Goal: Find specific page/section: Find specific page/section

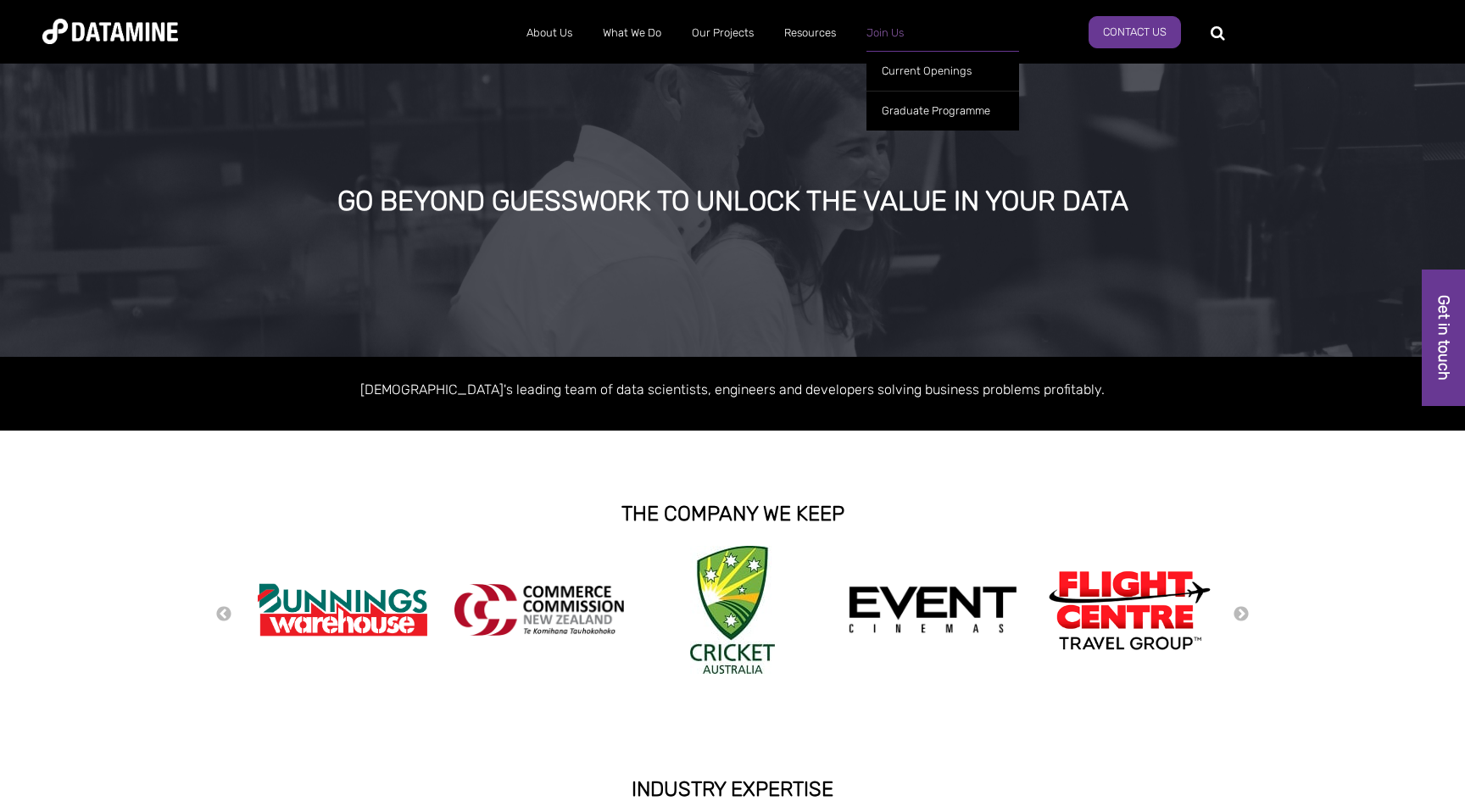
click at [881, 39] on link "Join Us" at bounding box center [885, 33] width 68 height 44
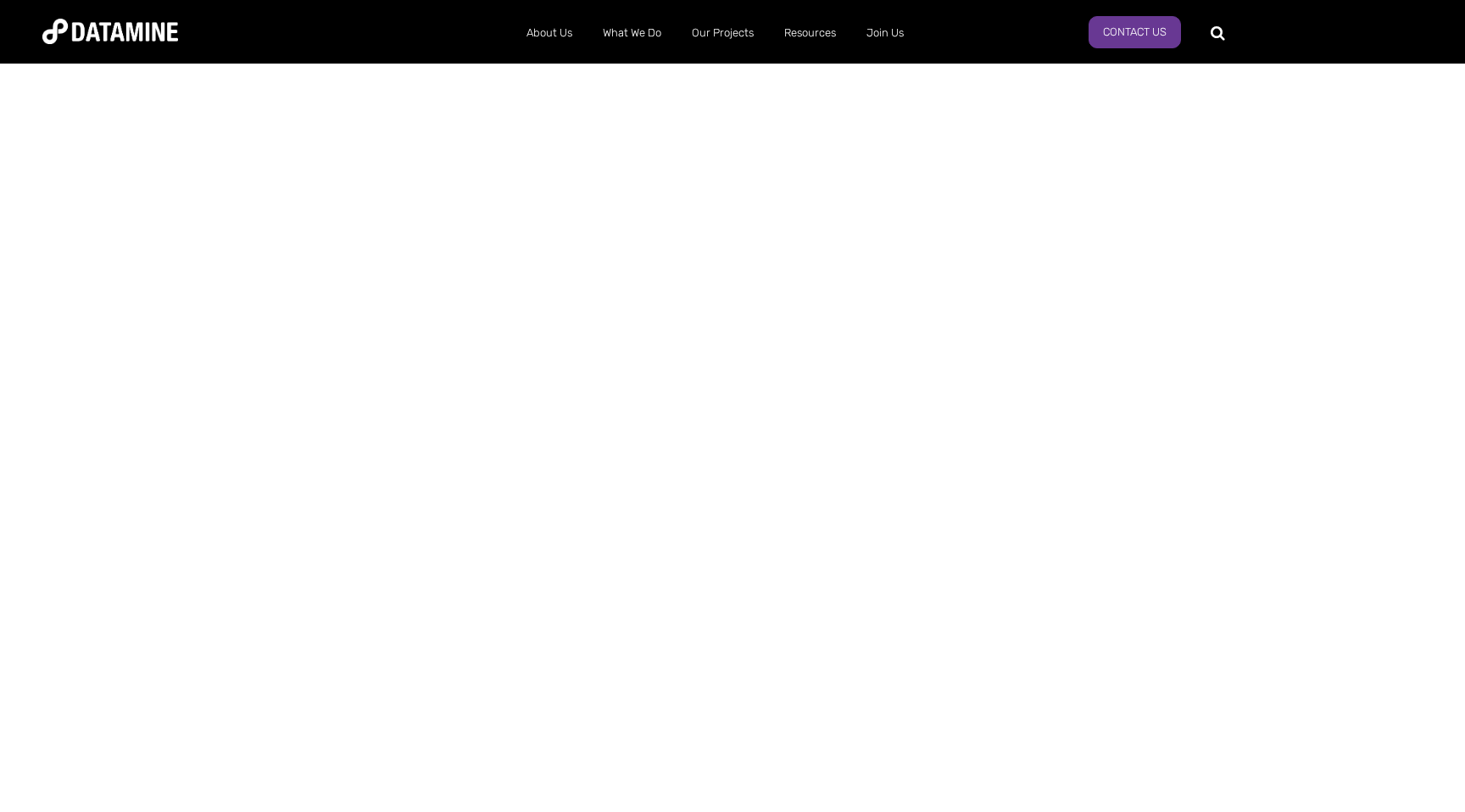
click at [911, 69] on html "About Us The Datamine Story Our People Our Values Our Process Our Partners What…" at bounding box center [732, 406] width 1465 height 812
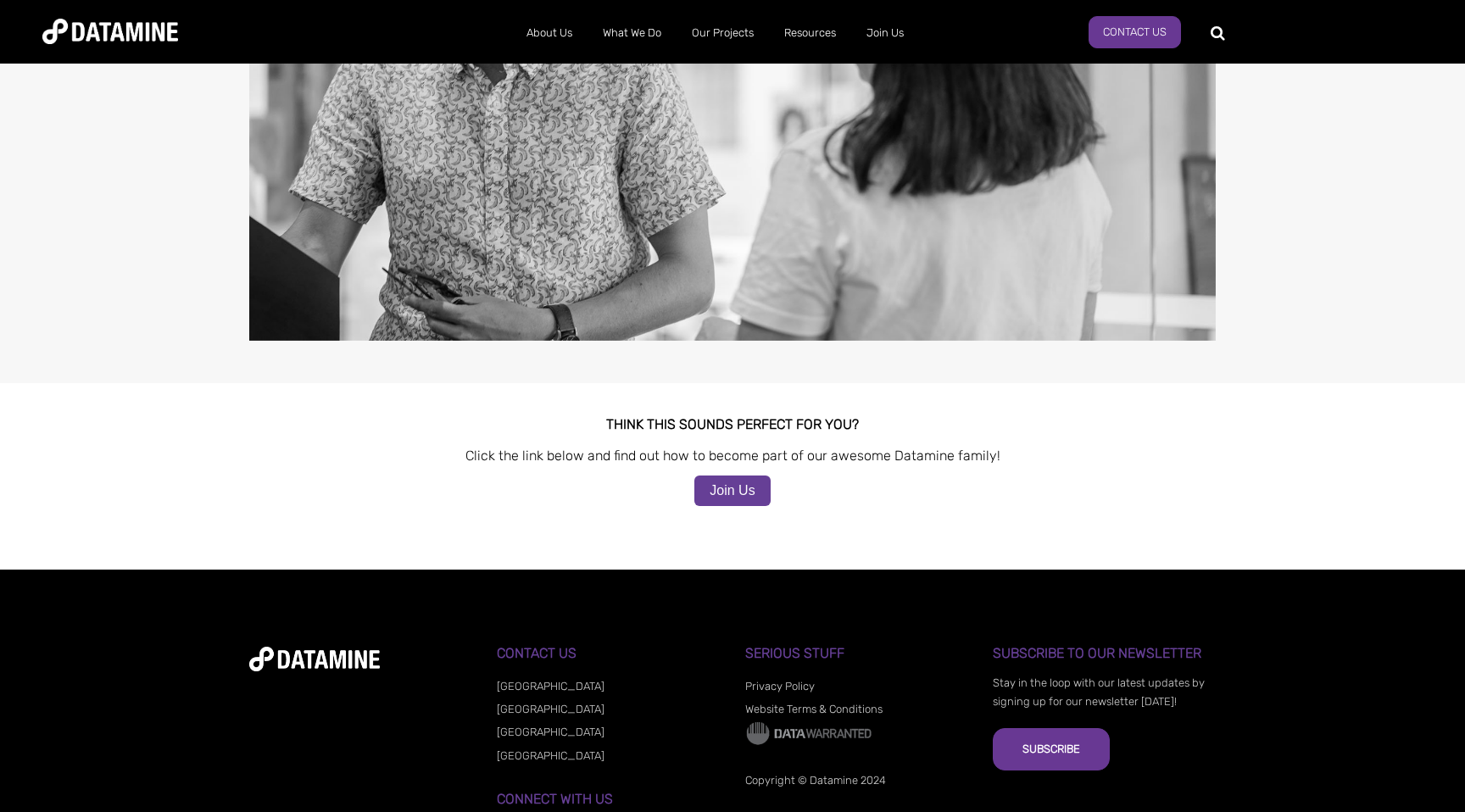
scroll to position [1505, 0]
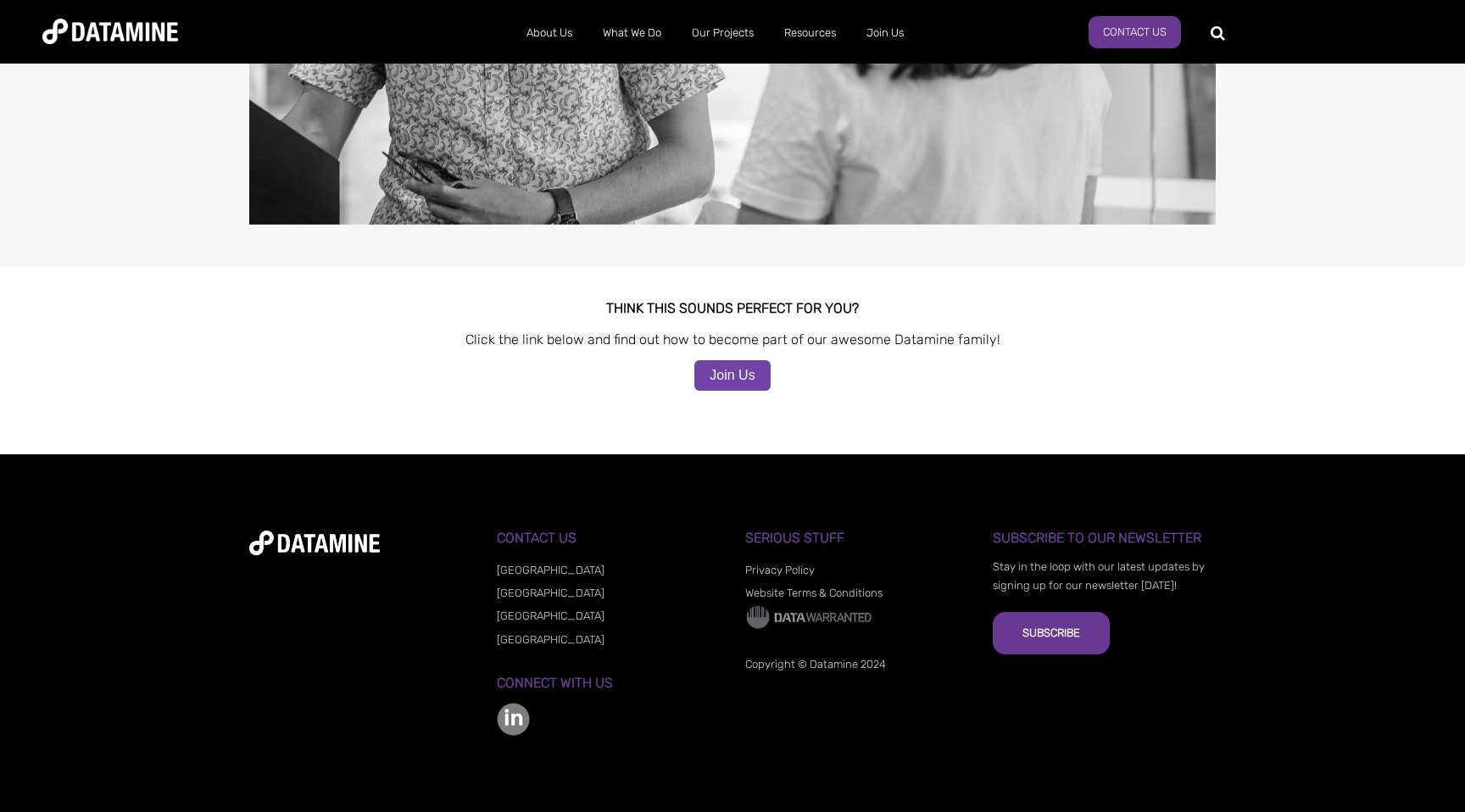
click at [746, 380] on link "Join Us" at bounding box center [732, 376] width 75 height 30
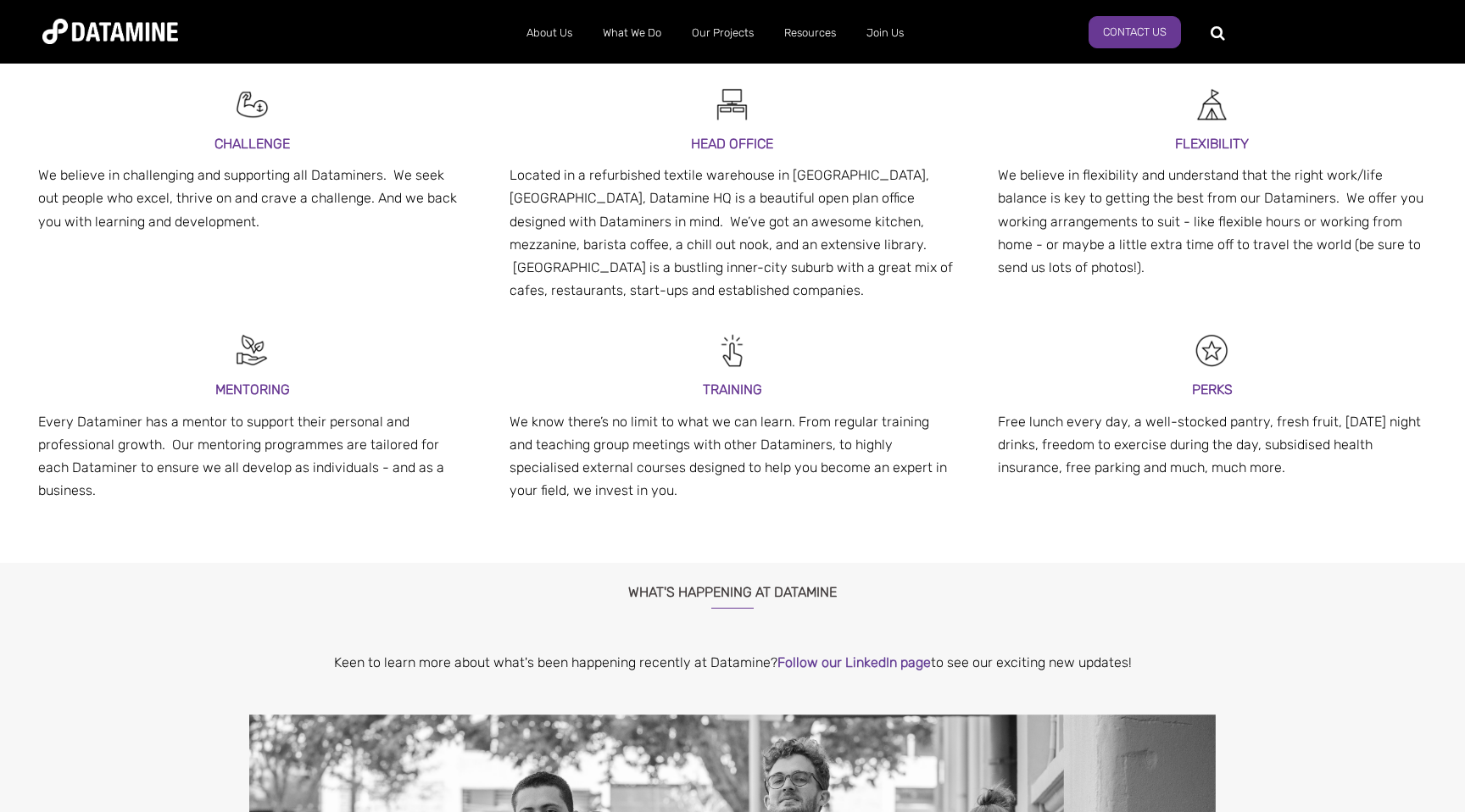
scroll to position [564, 0]
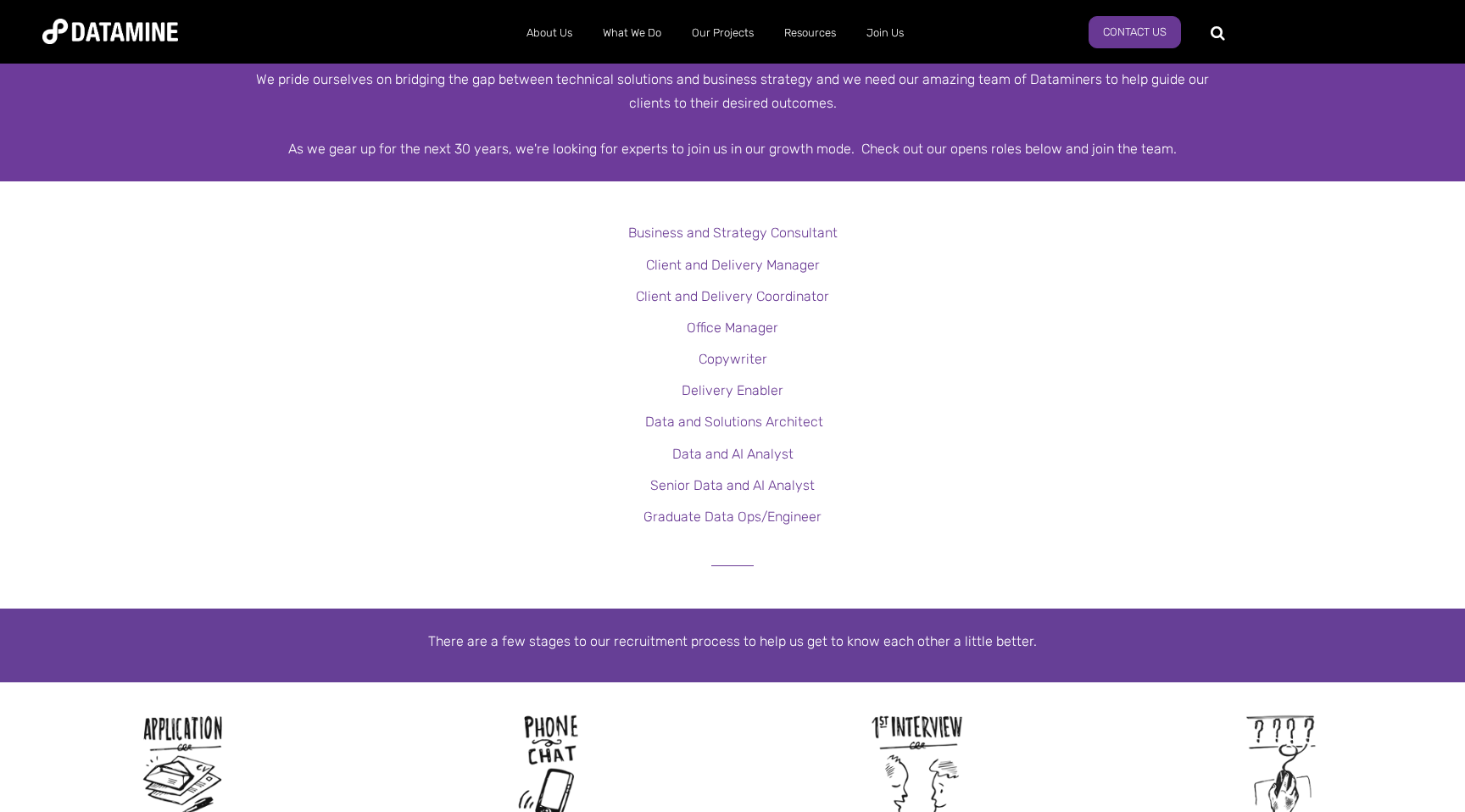
scroll to position [357, 0]
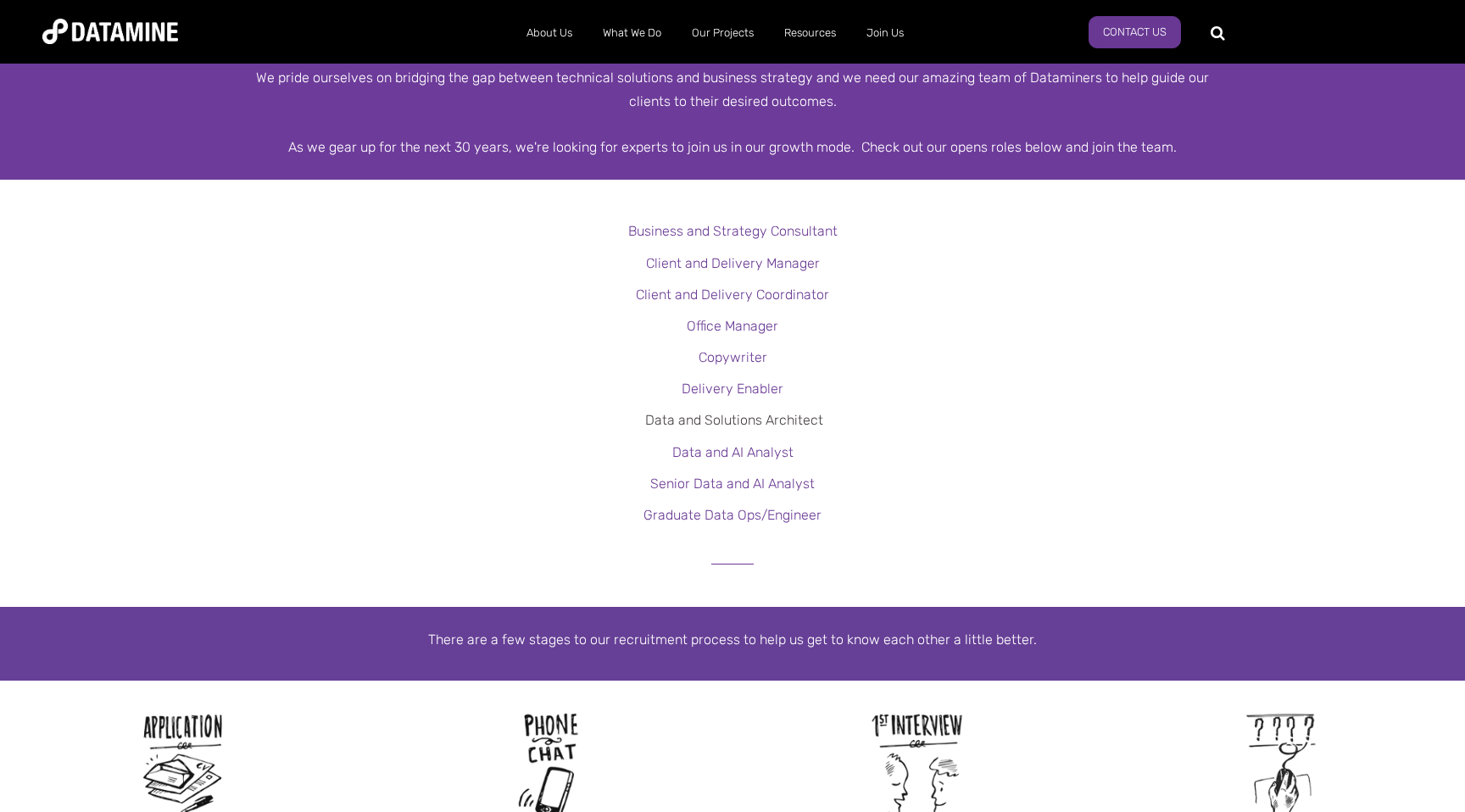
click at [756, 419] on link "Data and Solutions Architect" at bounding box center [733, 419] width 178 height 16
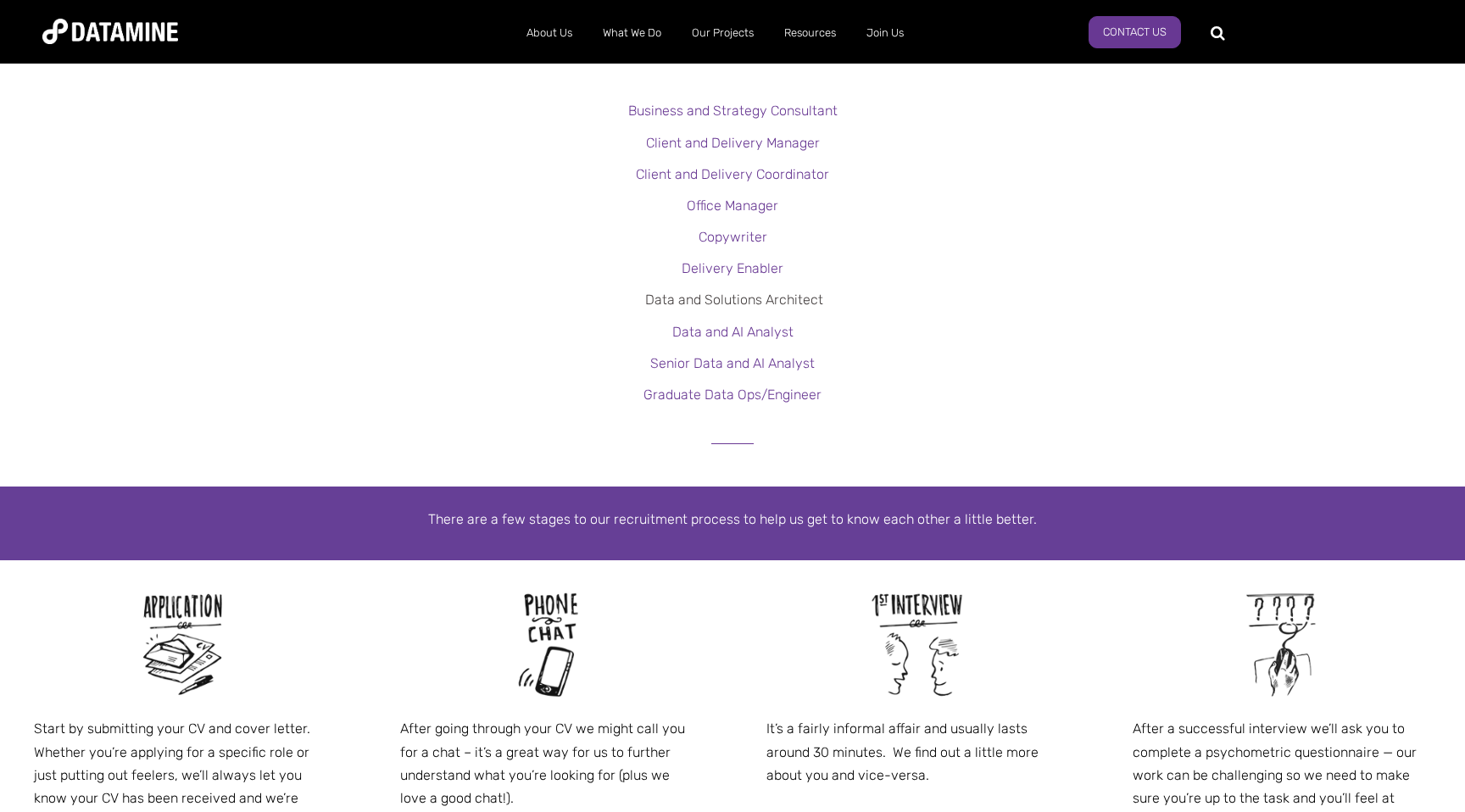
scroll to position [486, 0]
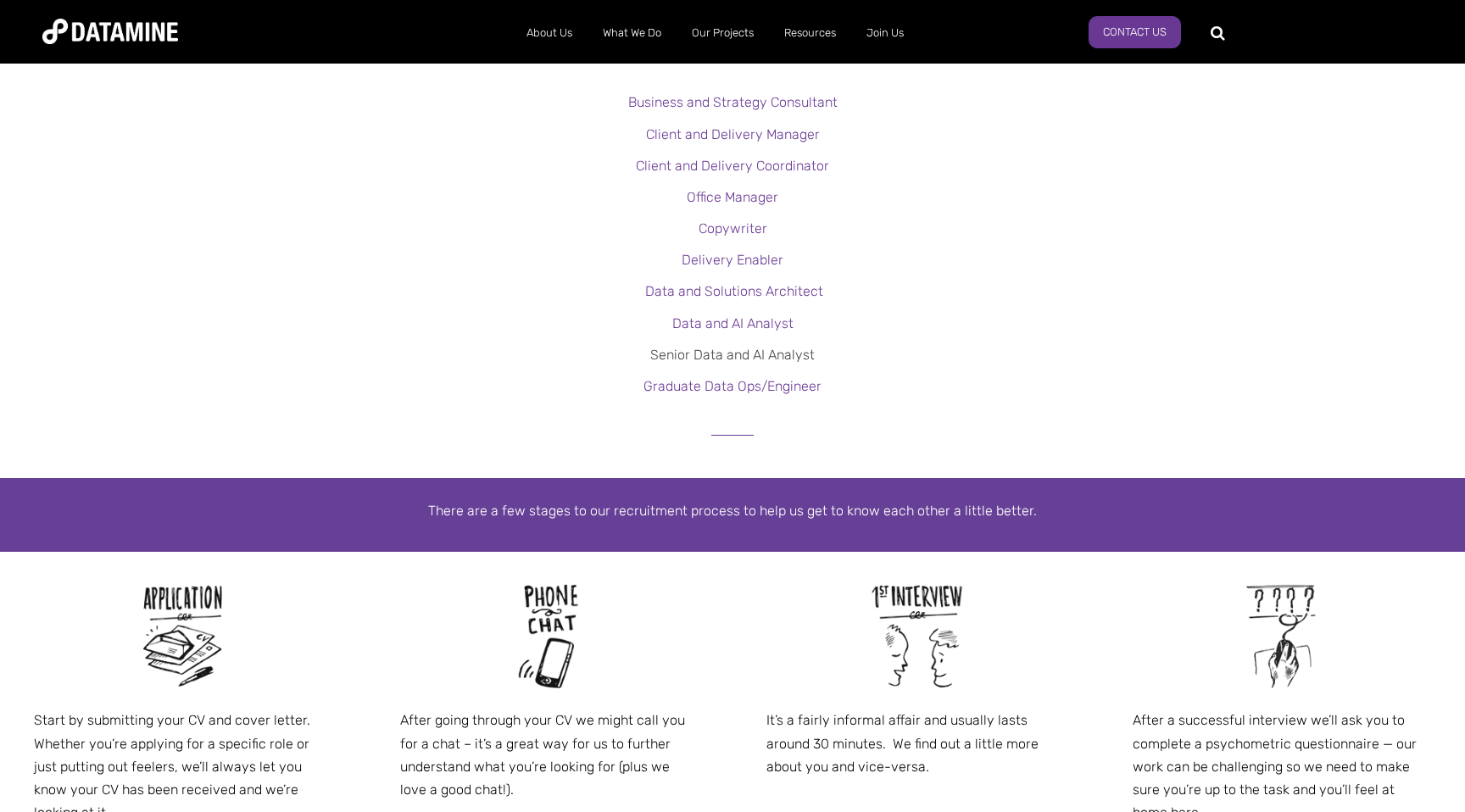
click at [734, 354] on link "Senior Data and AI Analyst" at bounding box center [732, 354] width 165 height 16
